Goal: Task Accomplishment & Management: Use online tool/utility

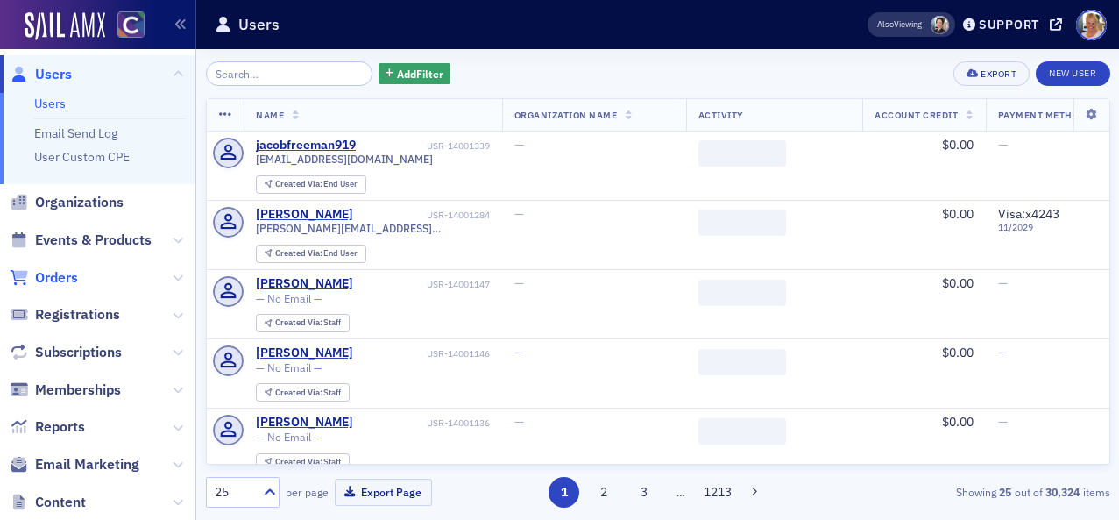
click at [66, 271] on span "Orders" at bounding box center [56, 277] width 43 height 19
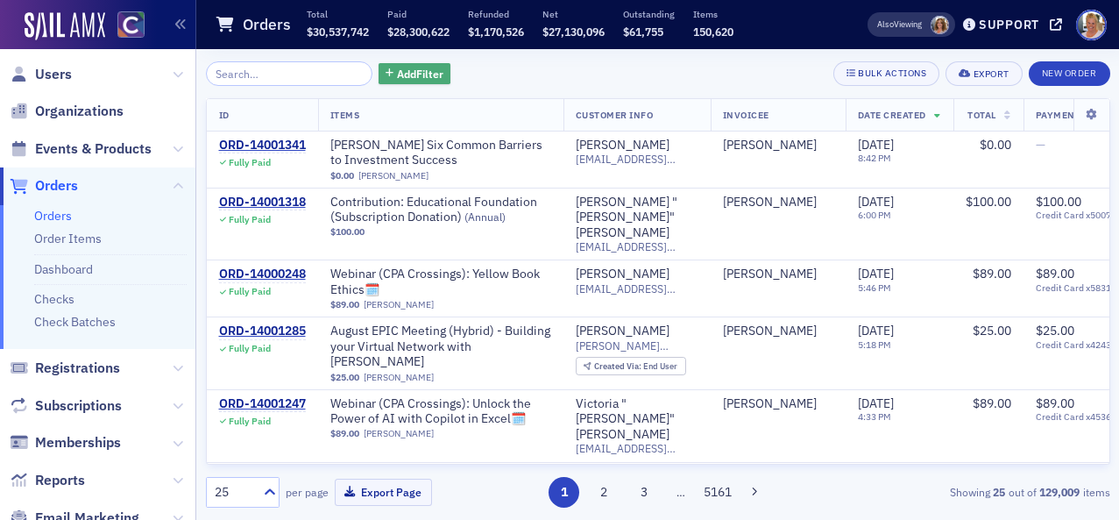
click at [397, 72] on span "Add Filter" at bounding box center [420, 74] width 46 height 16
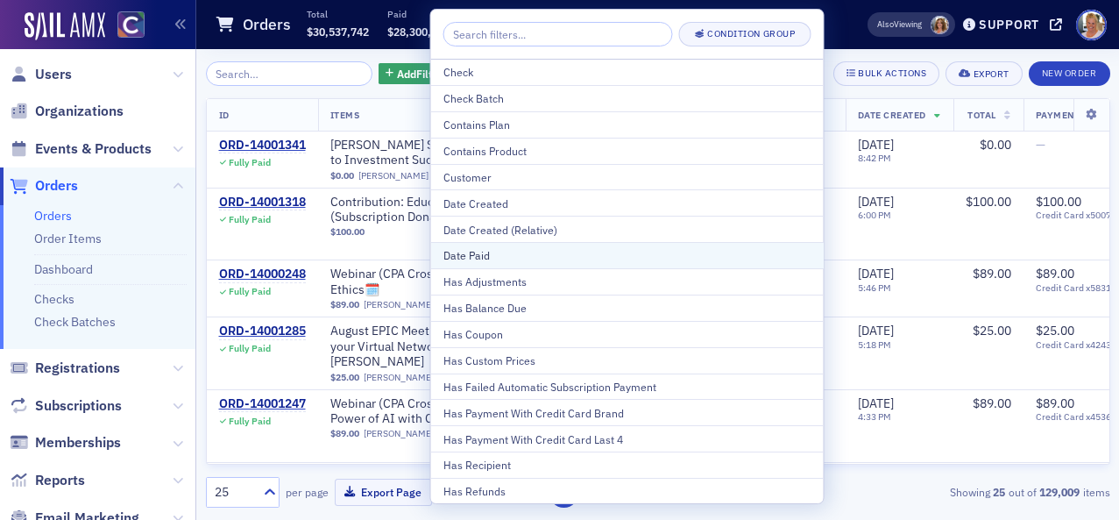
click at [464, 258] on div "Date Paid" at bounding box center [627, 255] width 368 height 16
select select "7"
select select "2025"
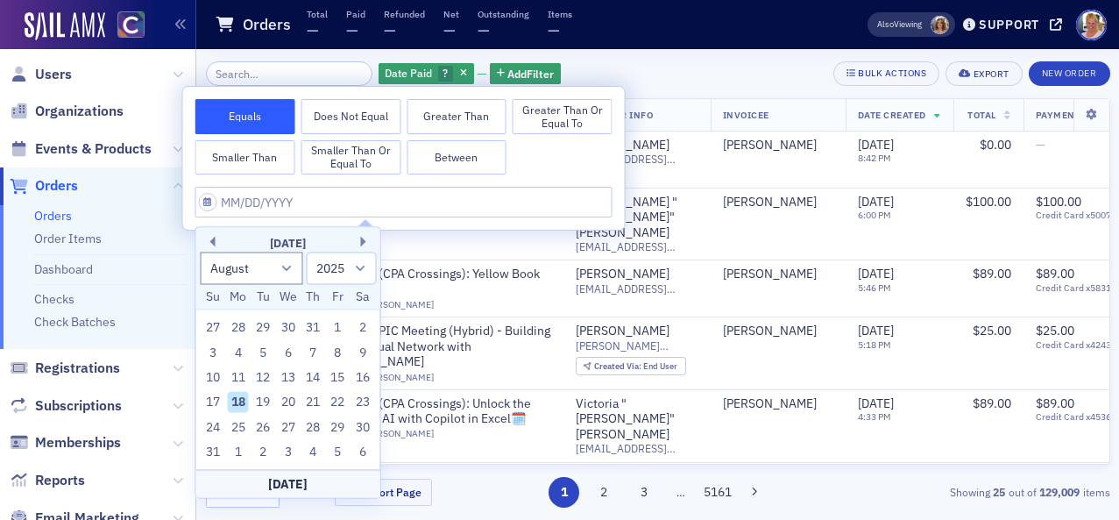
click at [559, 117] on button "Greater Than or Equal To" at bounding box center [563, 116] width 100 height 35
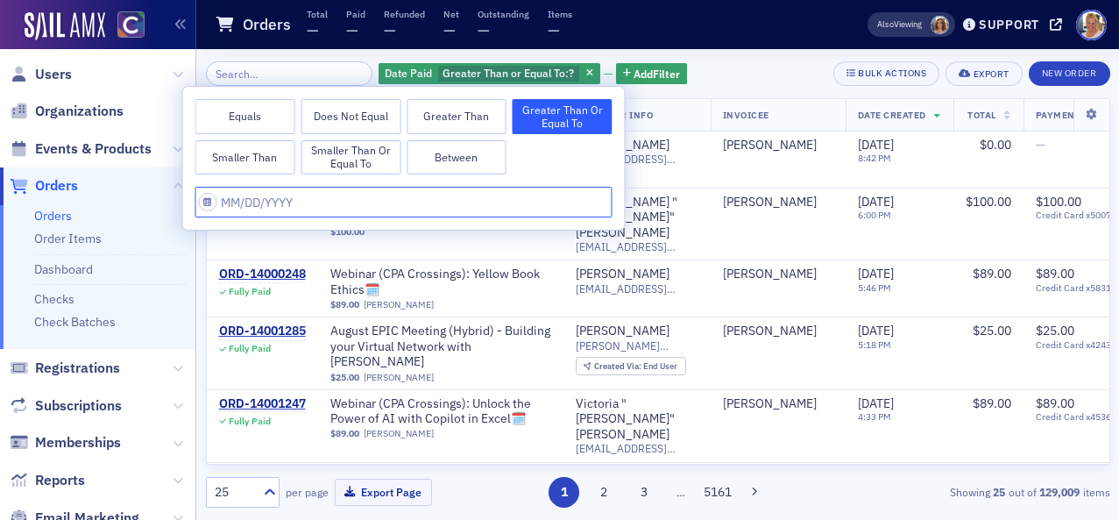
click at [305, 197] on input "text" at bounding box center [403, 202] width 417 height 31
select select "7"
select select "2025"
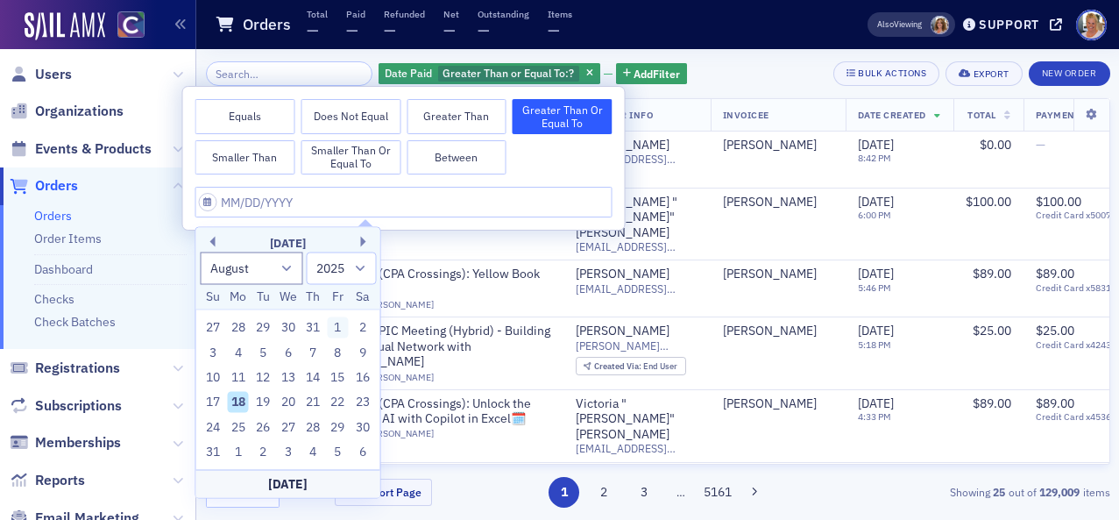
click at [340, 329] on div "1" at bounding box center [338, 327] width 21 height 21
type input "[DATE]"
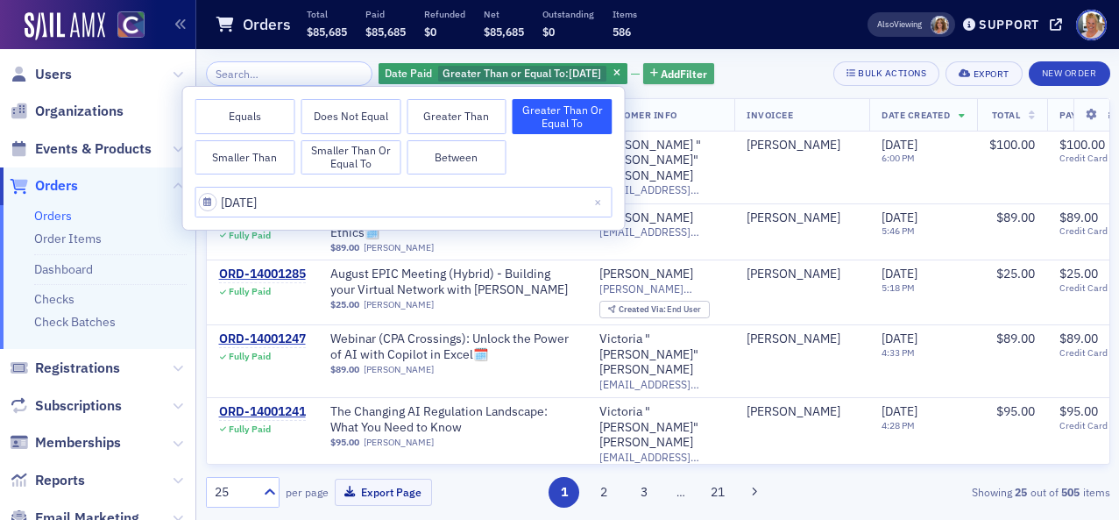
click at [668, 77] on span "Add Filter" at bounding box center [684, 74] width 46 height 16
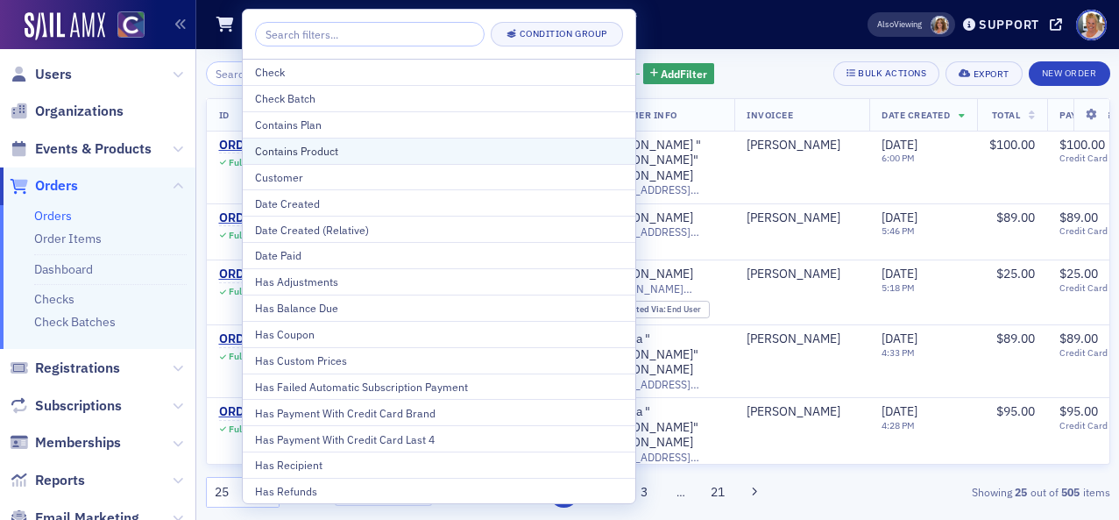
click at [344, 151] on div "Contains Product" at bounding box center [439, 151] width 368 height 16
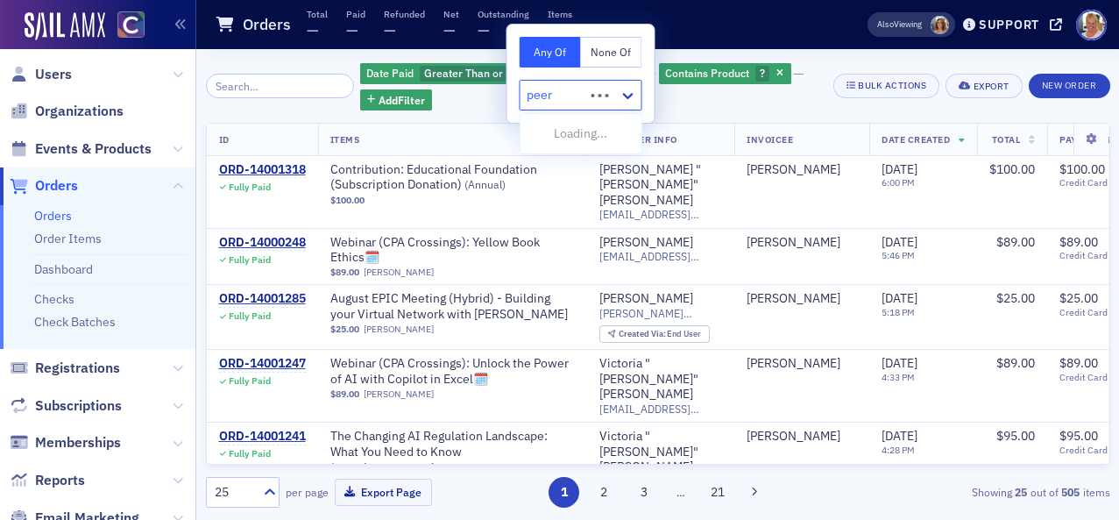
type input "peer"
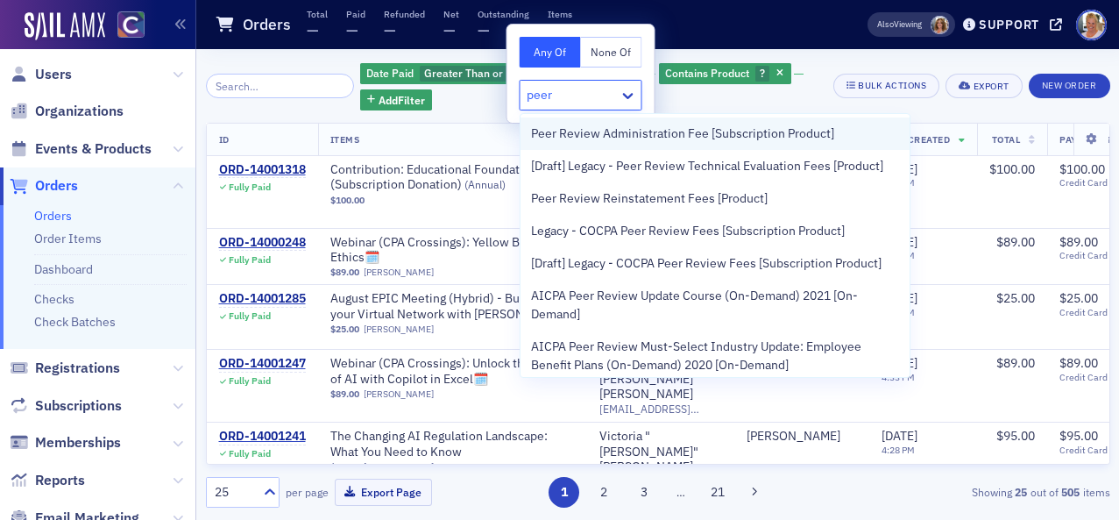
click at [559, 132] on span "Peer Review Administration Fee [Subscription Product]" at bounding box center [682, 133] width 303 height 18
